Goal: Obtain resource: Download file/media

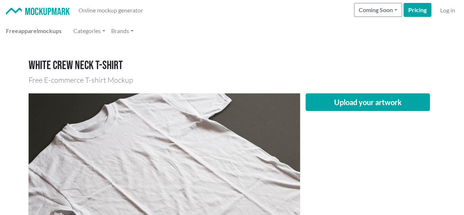
click at [404, 152] on div "Upload your artwork" at bounding box center [368, 183] width 136 height 181
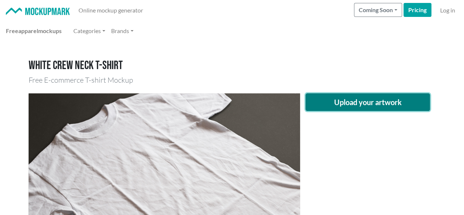
click at [390, 102] on button "Upload your artwork" at bounding box center [368, 102] width 125 height 18
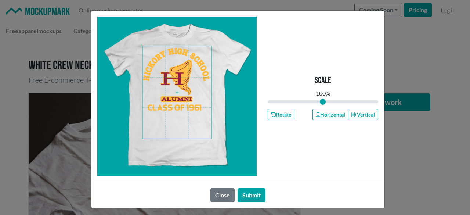
click at [178, 81] on span at bounding box center [176, 92] width 69 height 92
click at [316, 112] on icon "button" at bounding box center [318, 114] width 4 height 4
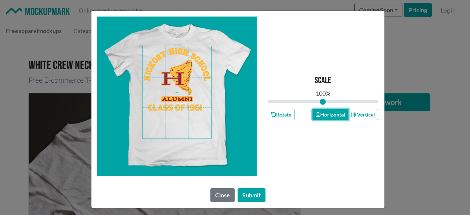
click at [316, 112] on icon "button" at bounding box center [318, 114] width 4 height 4
click at [249, 192] on button "Submit" at bounding box center [251, 195] width 28 height 14
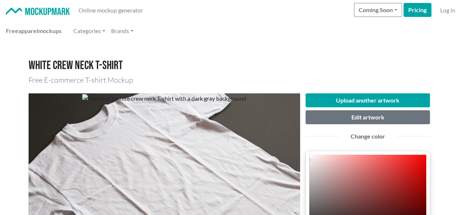
type input "C12424"
type input "193"
type input "36"
click at [405, 175] on div at bounding box center [367, 199] width 117 height 88
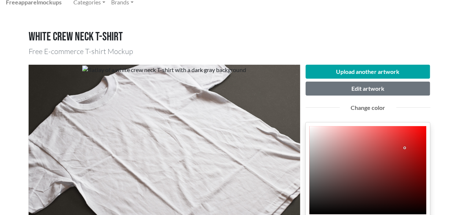
scroll to position [73, 0]
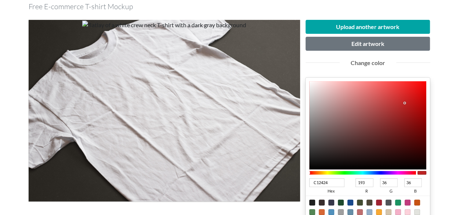
click at [427, 125] on div "C12424 hex 193 r 36 g 36 b 100 a" at bounding box center [368, 152] width 125 height 150
type input "7A0606"
type input "122"
type input "6"
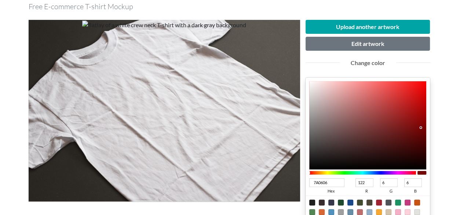
type input "7A0505"
type input "5"
type input "720000"
type input "114"
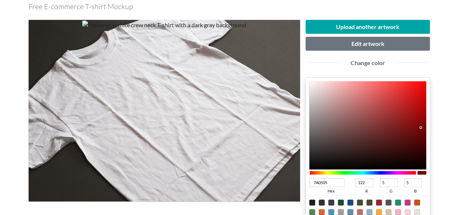
type input "0"
type input "6F0000"
type input "111"
type input "6D0000"
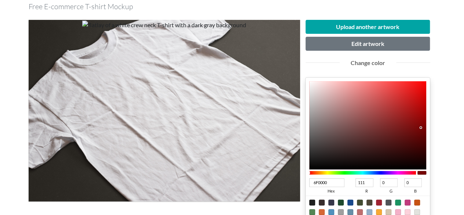
type input "109"
type input "6B0000"
type input "107"
type input "6A0000"
type input "106"
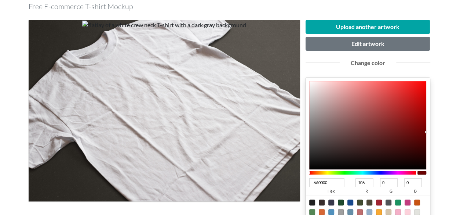
drag, startPoint x: 421, startPoint y: 127, endPoint x: 435, endPoint y: 132, distance: 15.0
click at [435, 132] on div "Upload another artwork Edit artwork Change color 6A0000 hex 106 r 0 g 0 b 100 a…" at bounding box center [368, 167] width 136 height 295
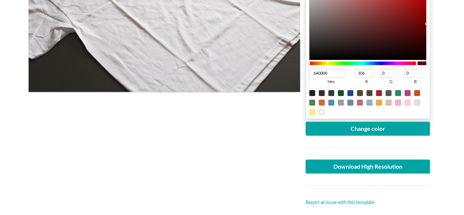
scroll to position [184, 0]
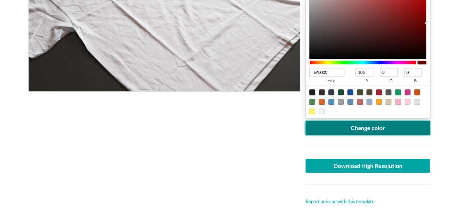
click at [381, 129] on button "Change color" at bounding box center [368, 128] width 125 height 14
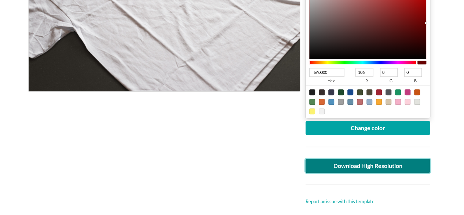
click at [384, 167] on link "Download High Resolution" at bounding box center [368, 166] width 125 height 14
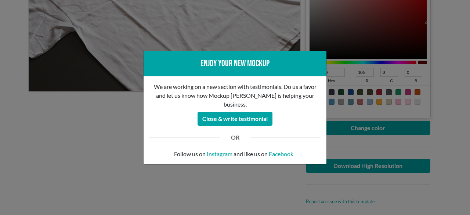
drag, startPoint x: 55, startPoint y: 141, endPoint x: 48, endPoint y: 98, distance: 43.1
click at [55, 141] on div "Enjoy your new mockup We are working on a new section with testimonials. Do us …" at bounding box center [235, 107] width 470 height 215
